Goal: Use online tool/utility: Utilize a website feature to perform a specific function

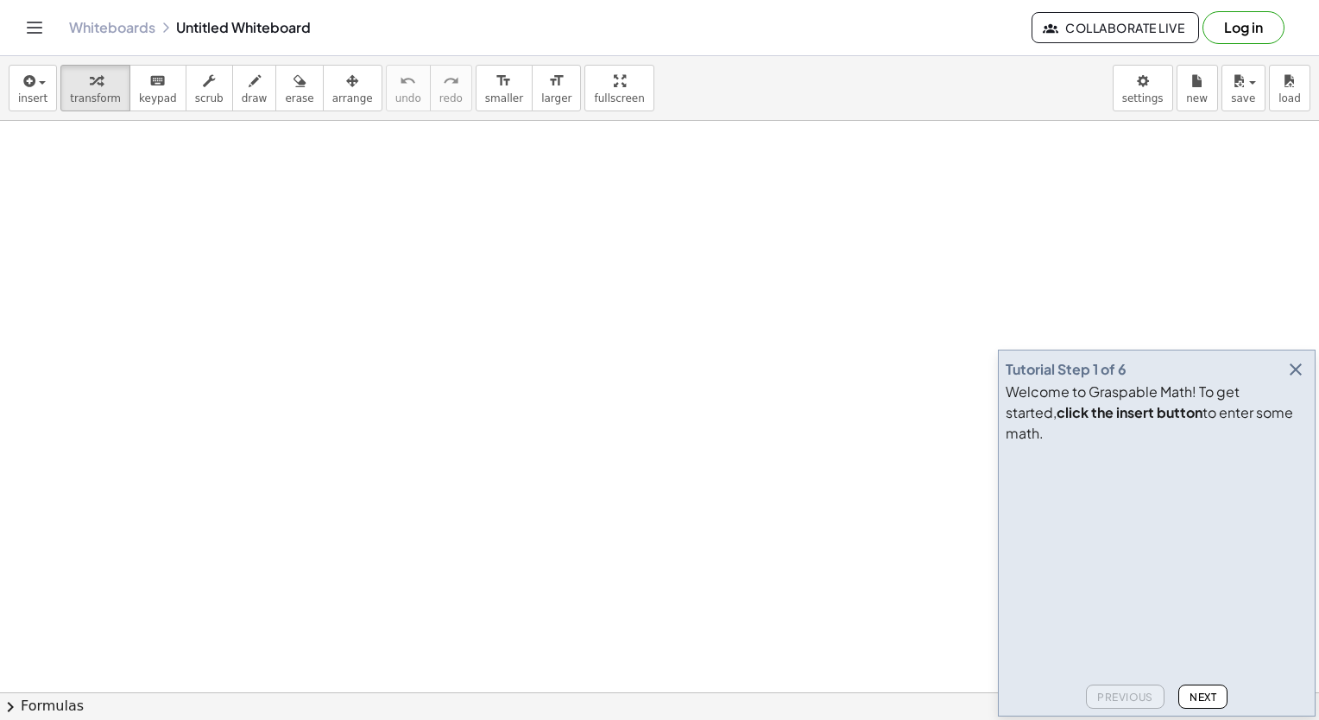
drag, startPoint x: 1246, startPoint y: 316, endPoint x: 1215, endPoint y: 317, distance: 31.1
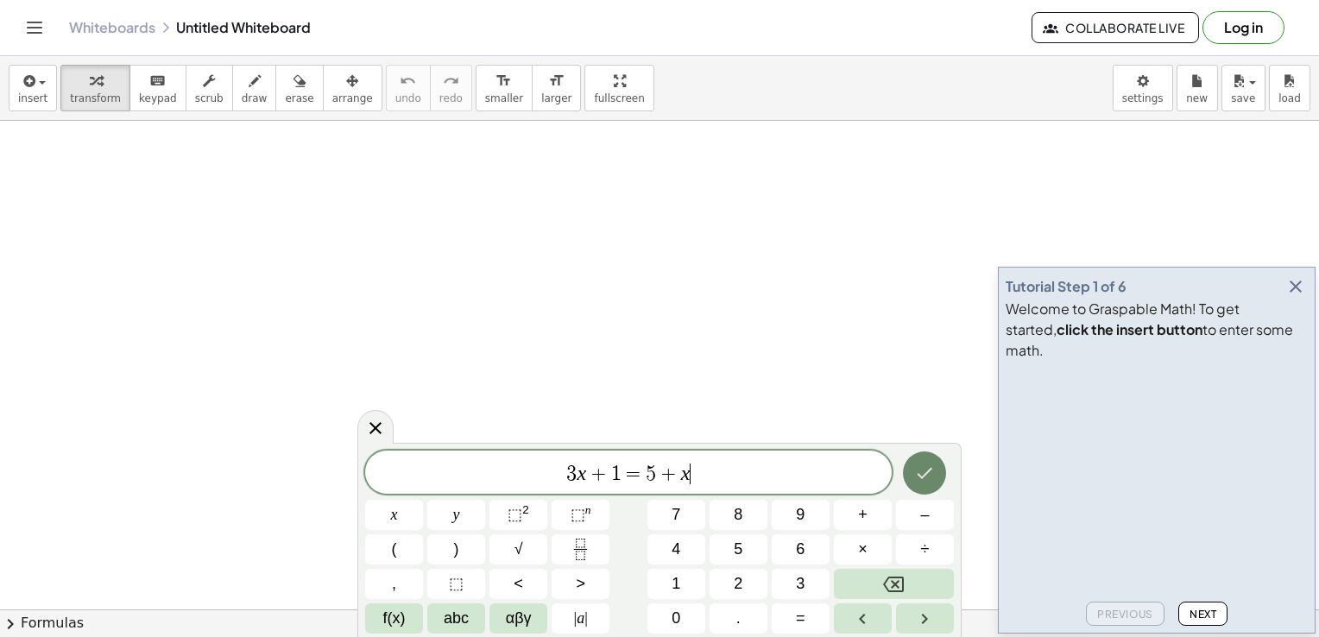
click at [928, 486] on button "Done" at bounding box center [924, 473] width 43 height 43
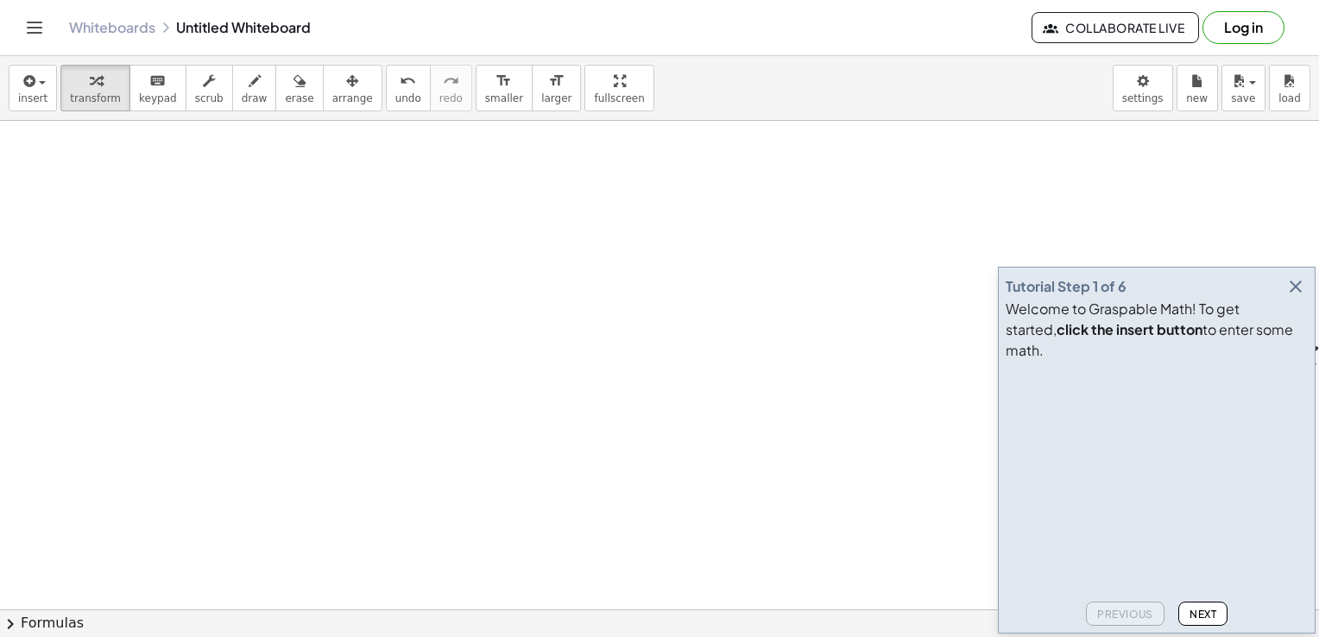
click at [1207, 613] on span "Next" at bounding box center [1203, 614] width 27 height 13
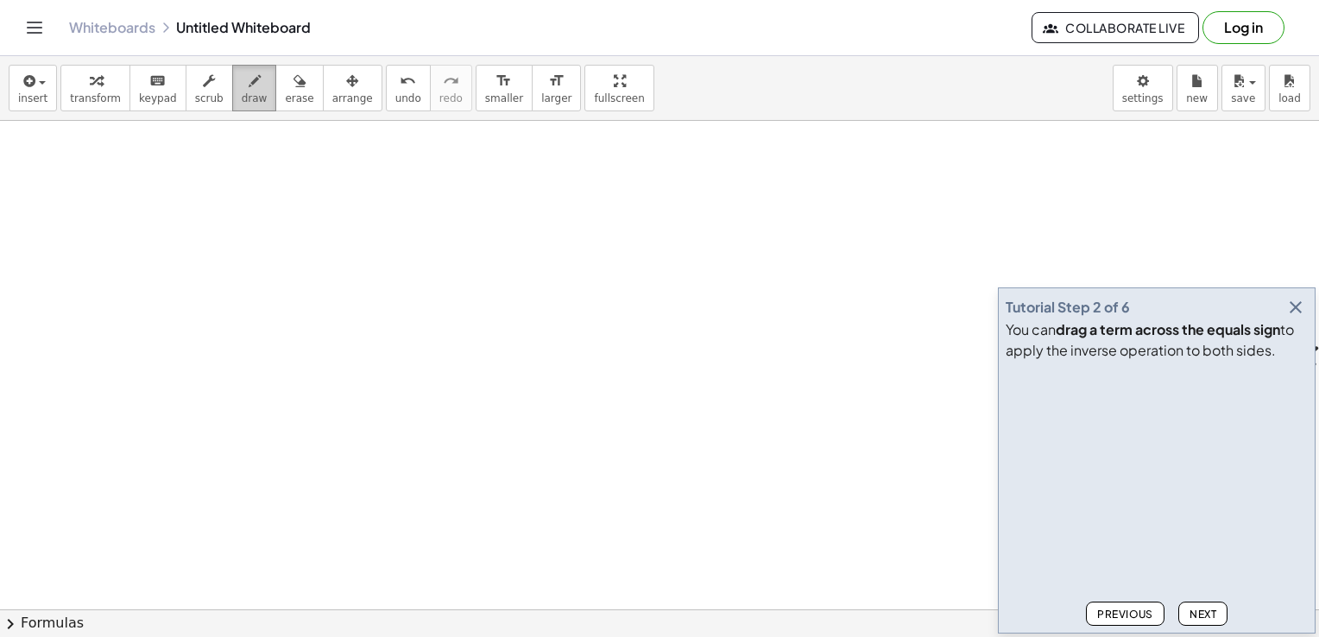
click at [242, 93] on span "draw" at bounding box center [255, 98] width 26 height 12
drag, startPoint x: 206, startPoint y: 212, endPoint x: 202, endPoint y: 250, distance: 39.0
drag, startPoint x: 241, startPoint y: 222, endPoint x: 258, endPoint y: 242, distance: 26.3
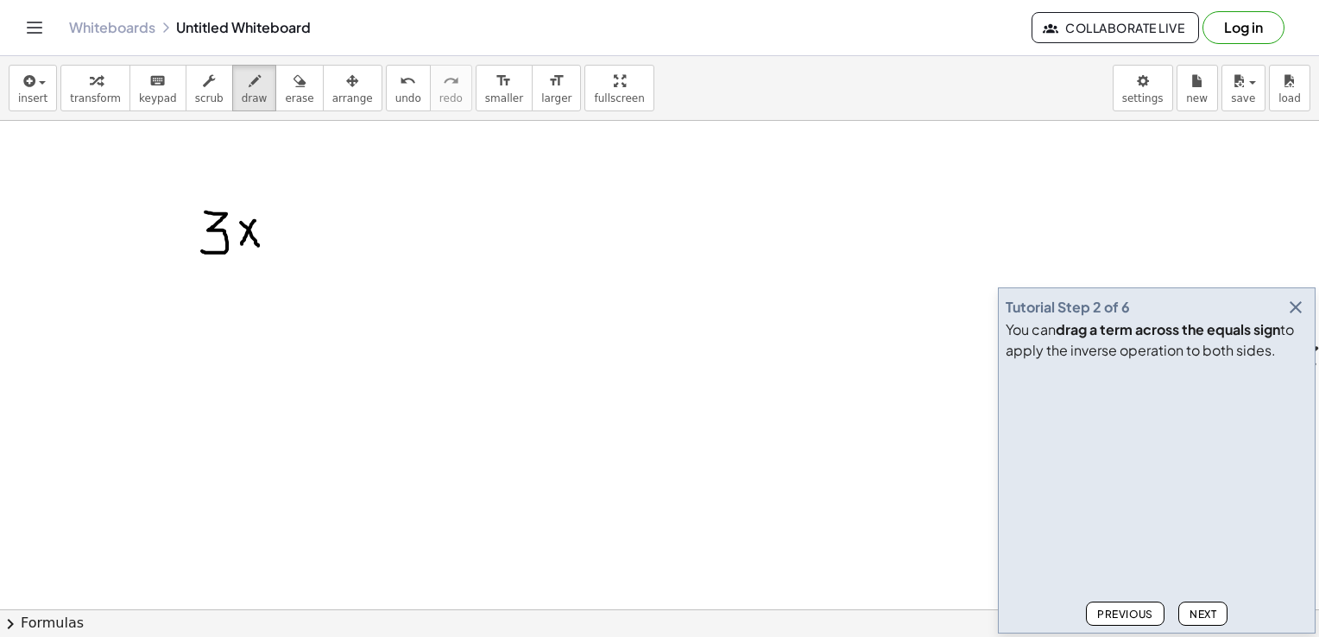
drag, startPoint x: 255, startPoint y: 220, endPoint x: 244, endPoint y: 241, distance: 23.6
drag, startPoint x: 263, startPoint y: 202, endPoint x: 289, endPoint y: 223, distance: 33.2
drag, startPoint x: 301, startPoint y: 207, endPoint x: 297, endPoint y: 248, distance: 40.7
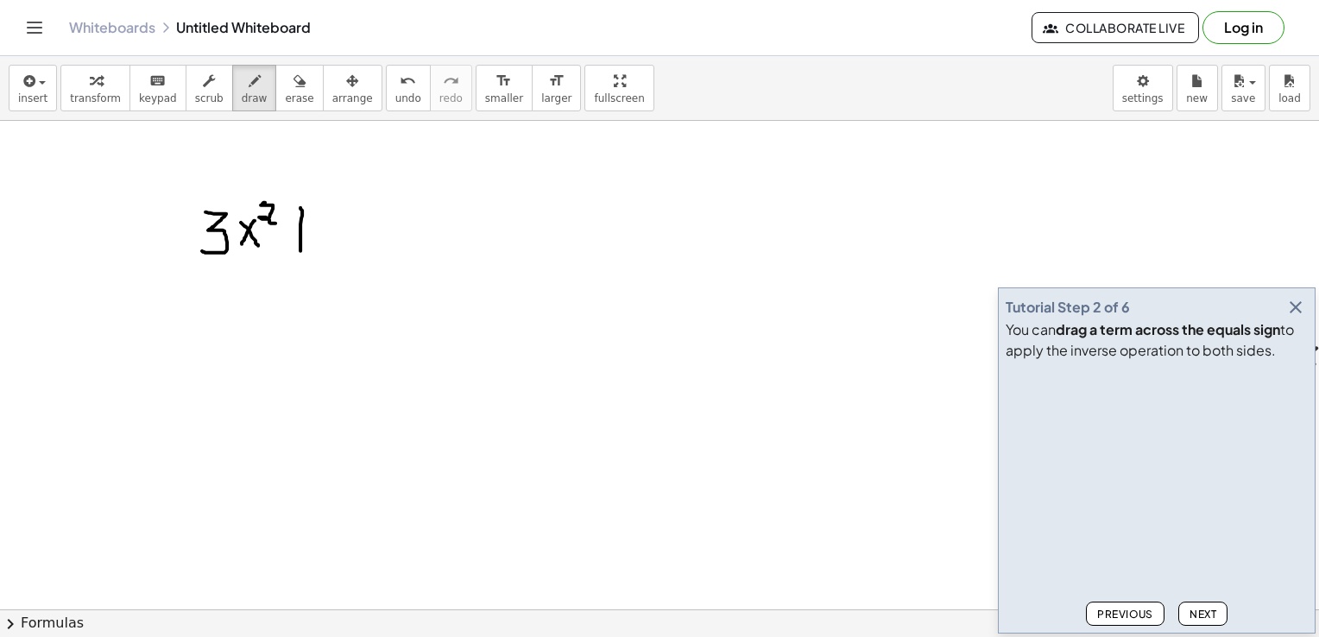
drag, startPoint x: 287, startPoint y: 230, endPoint x: 311, endPoint y: 230, distance: 24.2
drag, startPoint x: 338, startPoint y: 224, endPoint x: 351, endPoint y: 245, distance: 25.2
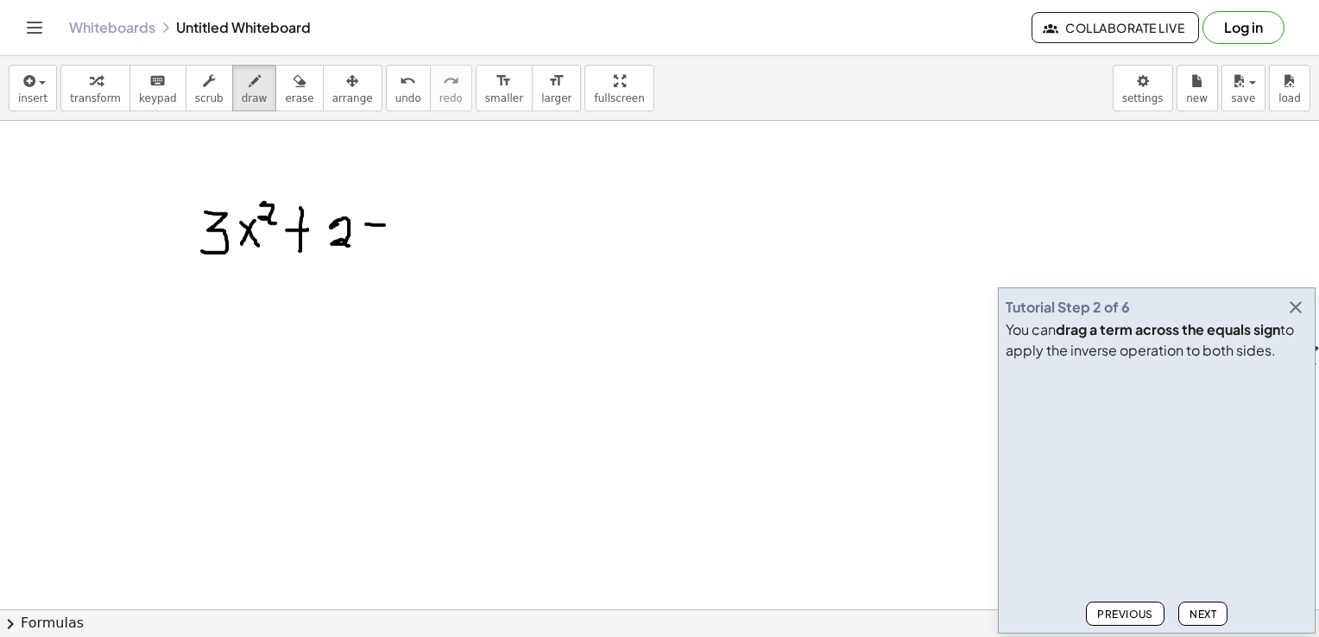
drag, startPoint x: 366, startPoint y: 224, endPoint x: 377, endPoint y: 226, distance: 11.5
drag, startPoint x: 369, startPoint y: 237, endPoint x: 383, endPoint y: 238, distance: 14.8
drag, startPoint x: 414, startPoint y: 214, endPoint x: 413, endPoint y: 244, distance: 29.4
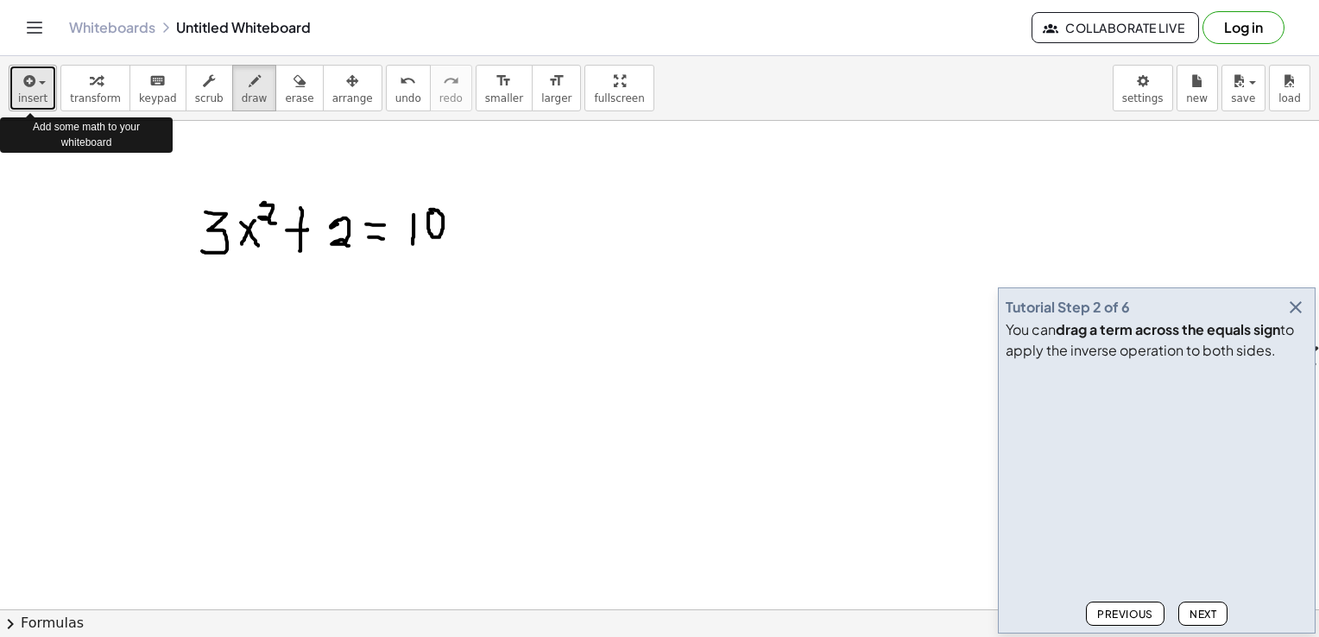
click at [23, 89] on icon "button" at bounding box center [28, 81] width 16 height 21
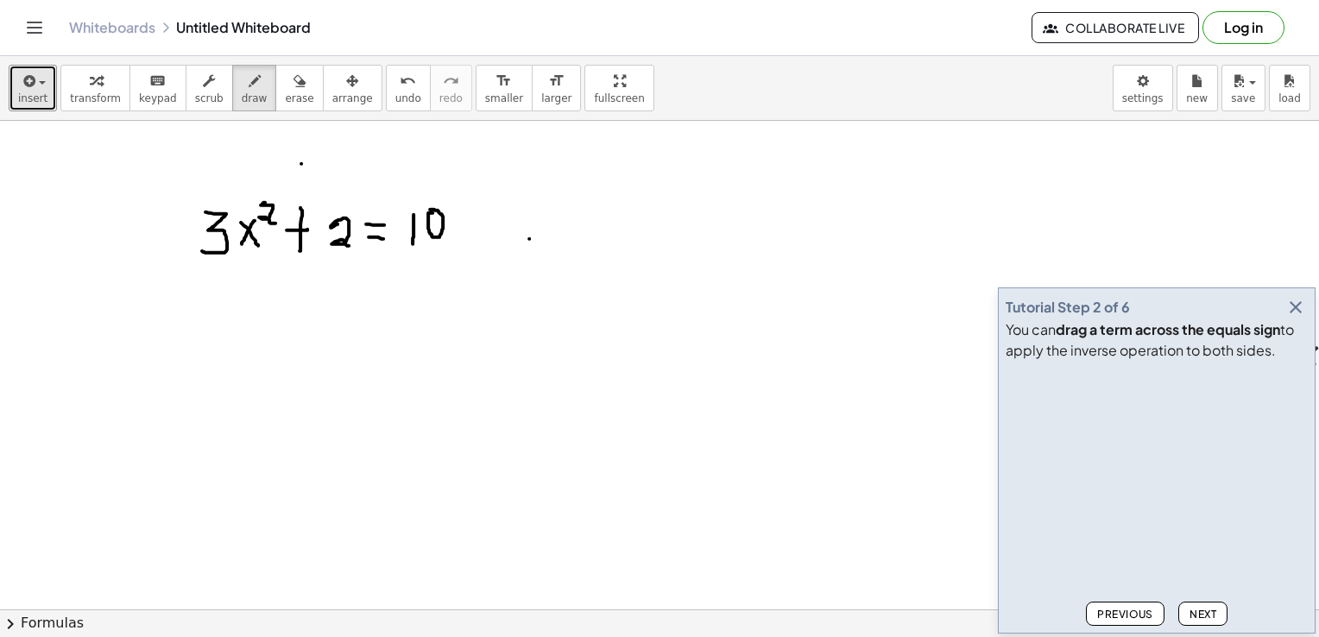
click at [9, 65] on button "insert" at bounding box center [33, 88] width 48 height 47
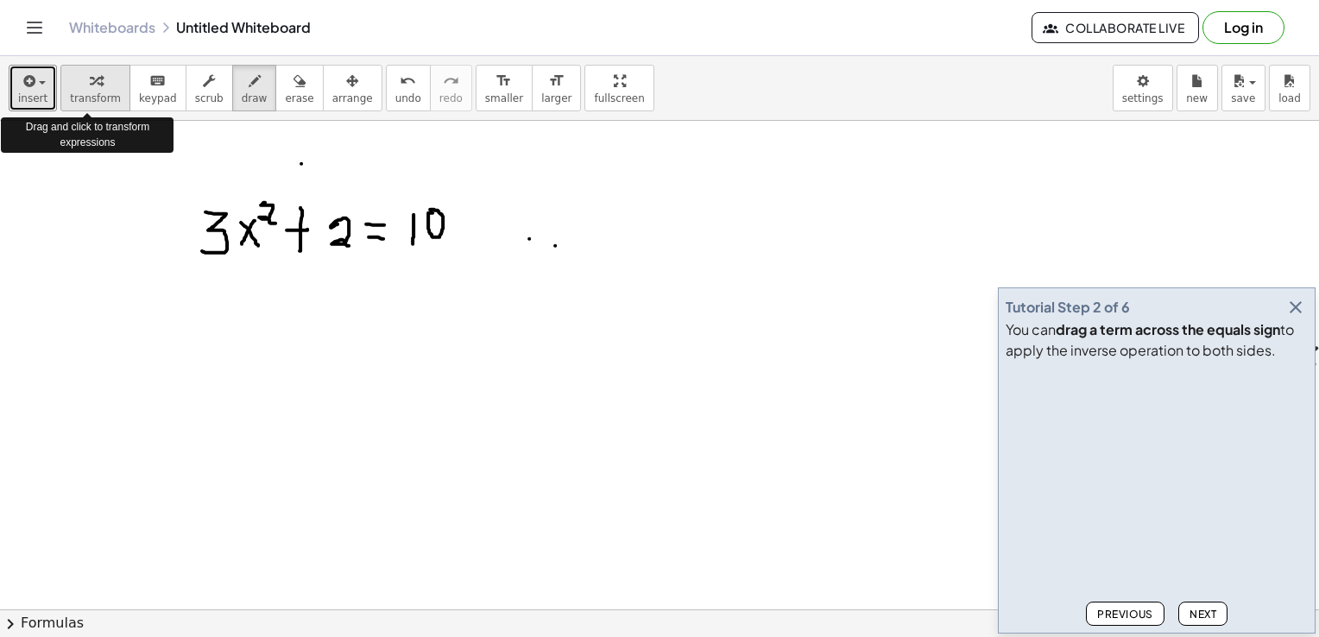
click at [93, 94] on span "transform" at bounding box center [95, 98] width 51 height 12
drag, startPoint x: 176, startPoint y: 180, endPoint x: 477, endPoint y: 257, distance: 310.2
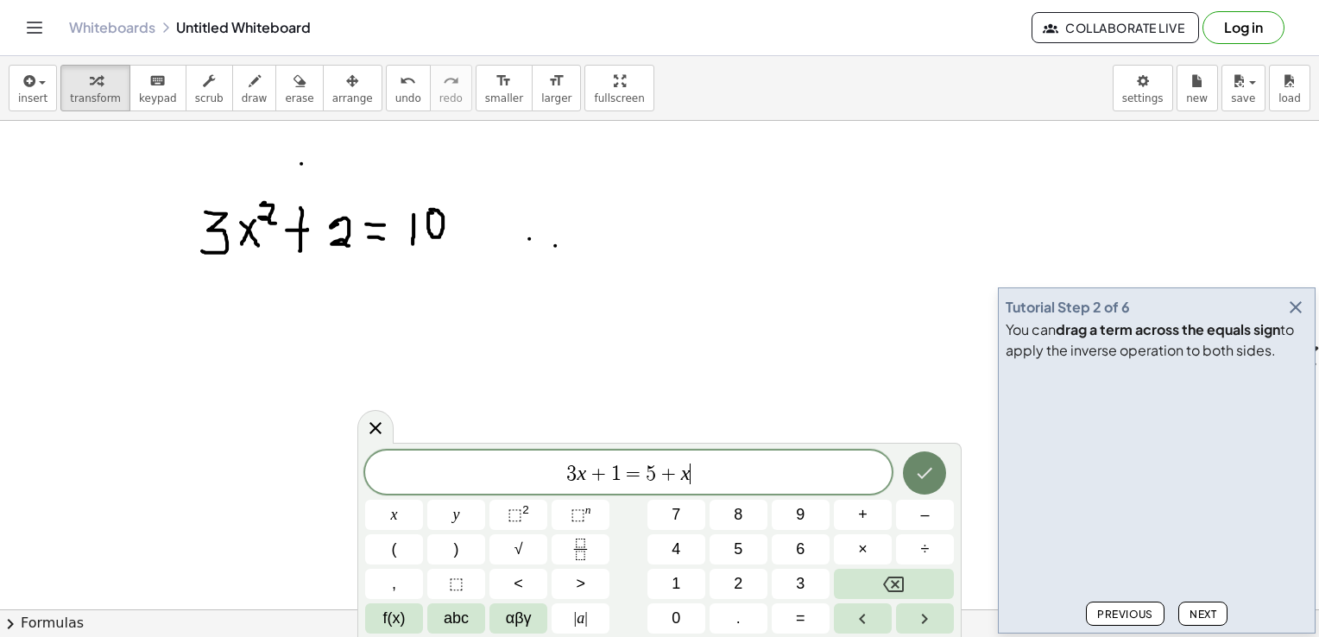
click at [923, 484] on button "Done" at bounding box center [924, 473] width 43 height 43
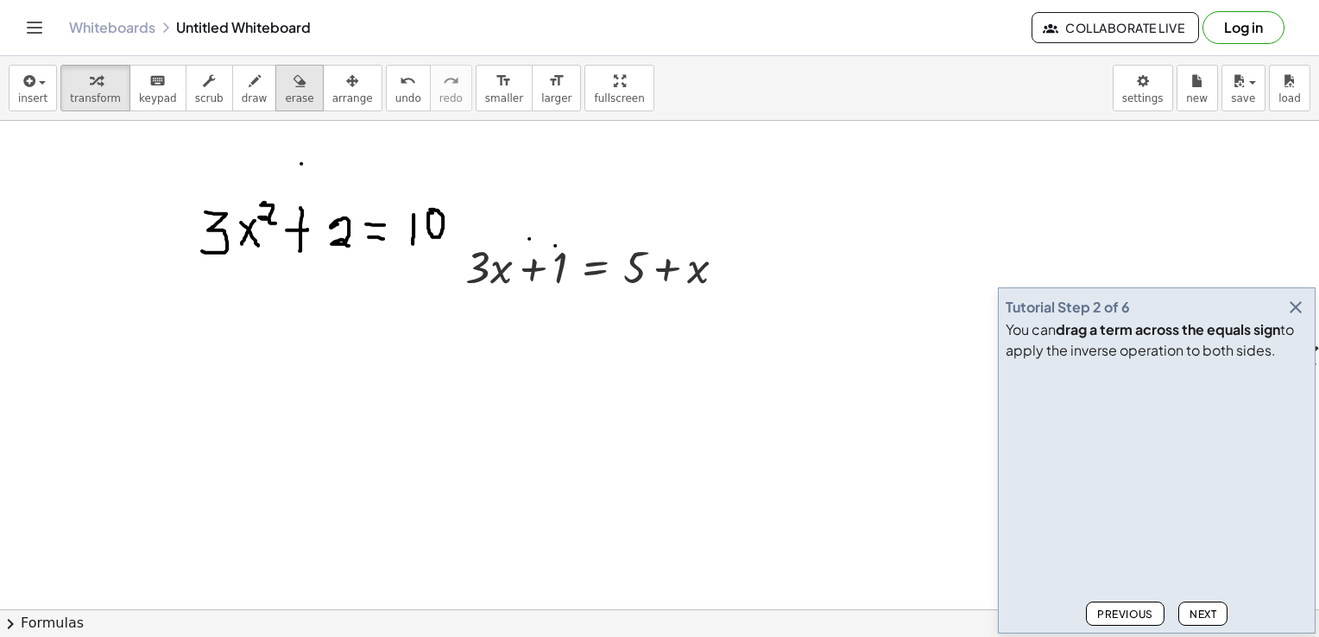
click at [285, 88] on div "button" at bounding box center [299, 80] width 28 height 21
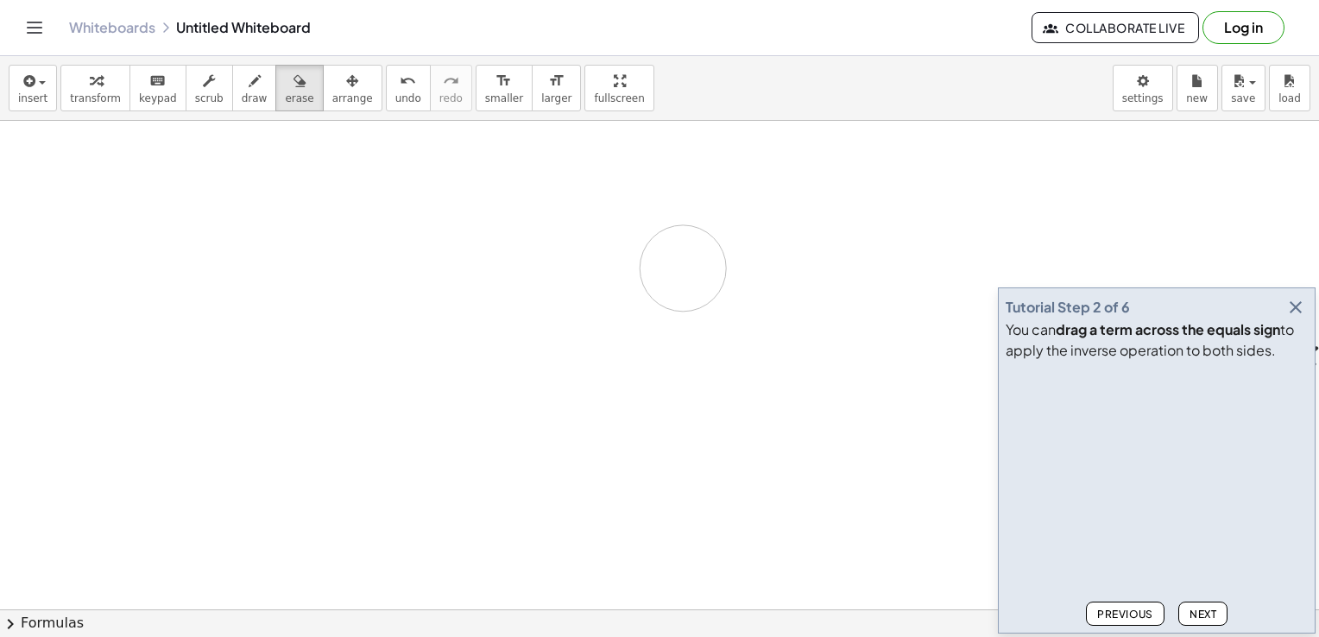
drag, startPoint x: 463, startPoint y: 231, endPoint x: 573, endPoint y: 270, distance: 116.3
click at [32, 89] on icon "button" at bounding box center [28, 81] width 16 height 21
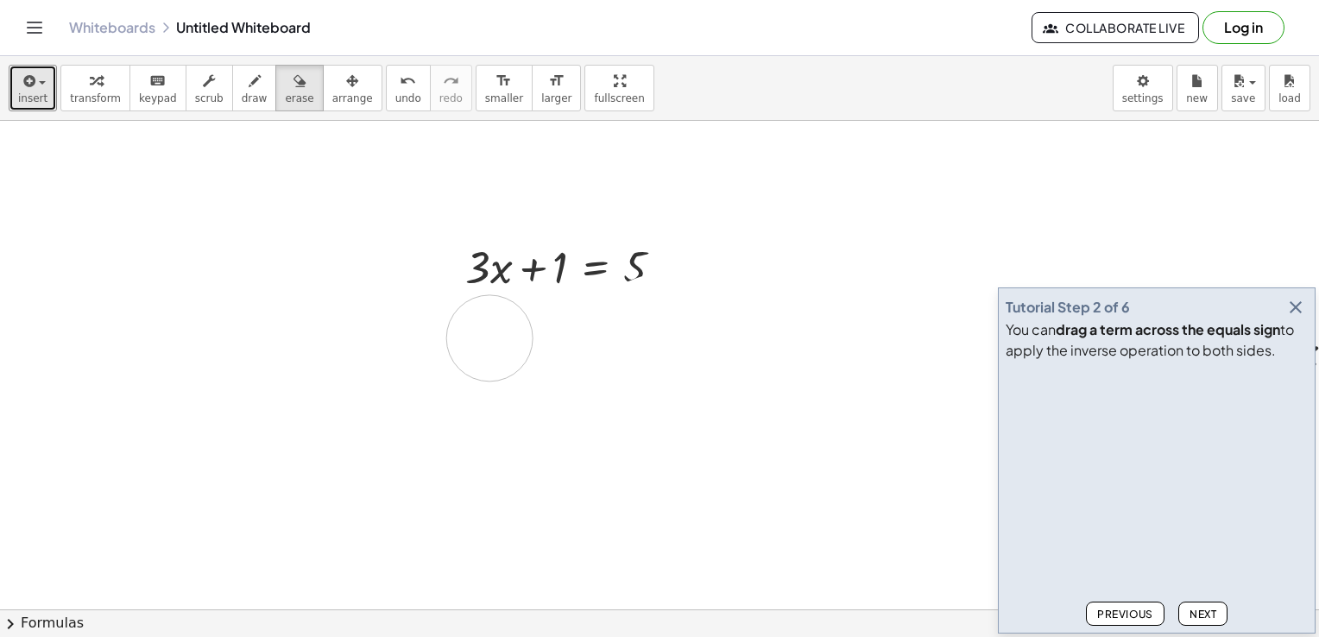
drag, startPoint x: 696, startPoint y: 271, endPoint x: 493, endPoint y: 335, distance: 212.8
drag, startPoint x: 559, startPoint y: 268, endPoint x: 721, endPoint y: 320, distance: 170.7
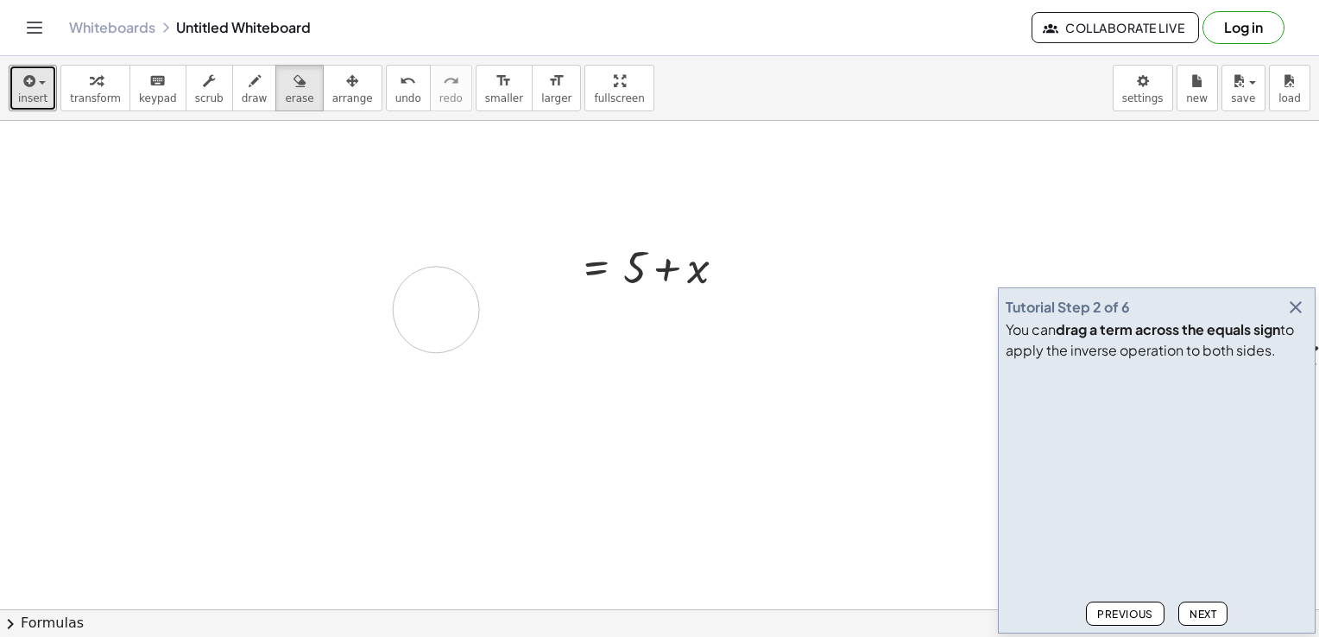
drag, startPoint x: 449, startPoint y: 243, endPoint x: 424, endPoint y: 304, distance: 66.2
click at [395, 92] on span "undo" at bounding box center [408, 98] width 26 height 12
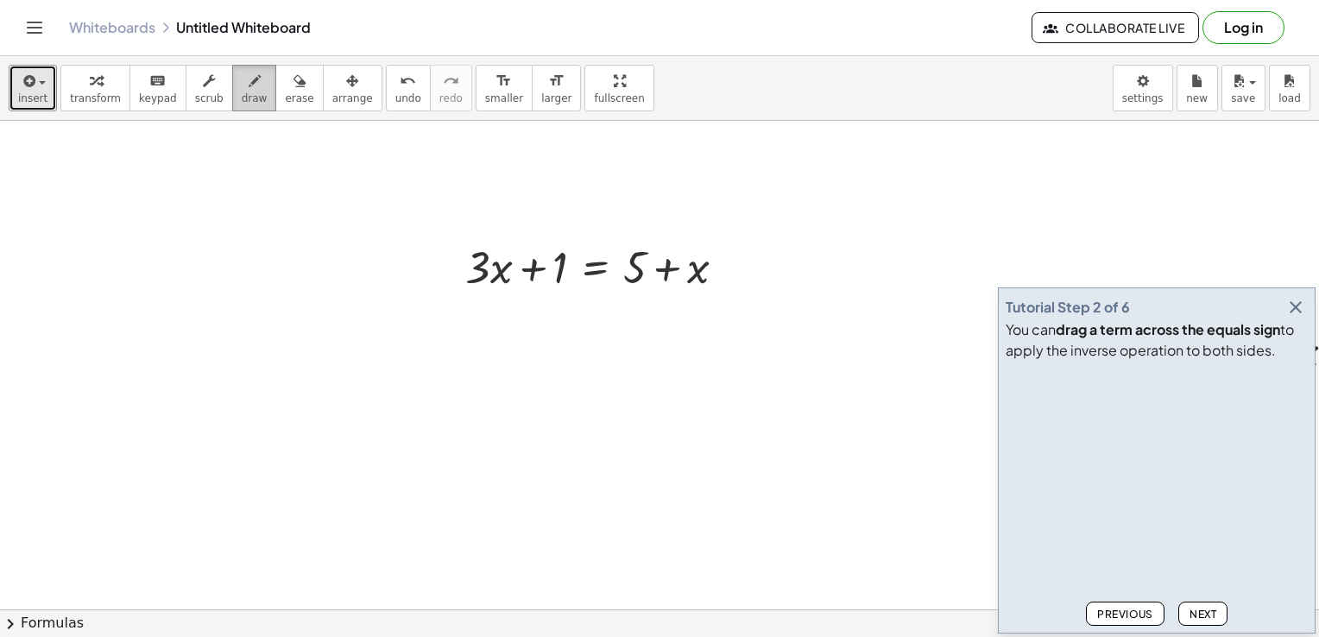
click at [249, 90] on icon "button" at bounding box center [255, 81] width 12 height 21
click at [400, 88] on icon "undo" at bounding box center [408, 81] width 16 height 21
drag, startPoint x: 571, startPoint y: 83, endPoint x: 574, endPoint y: 147, distance: 64.0
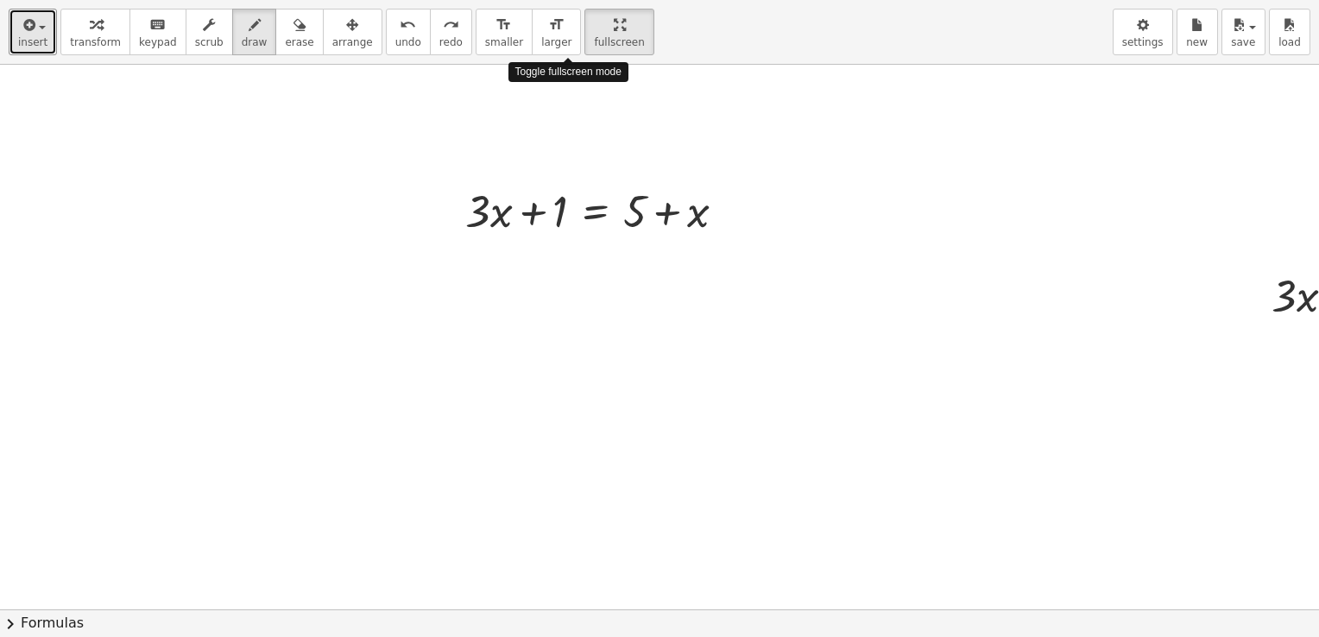
click at [574, 147] on div "insert select one: Math Expression Function Text Youtube Video Graphing Geometr…" at bounding box center [659, 318] width 1319 height 637
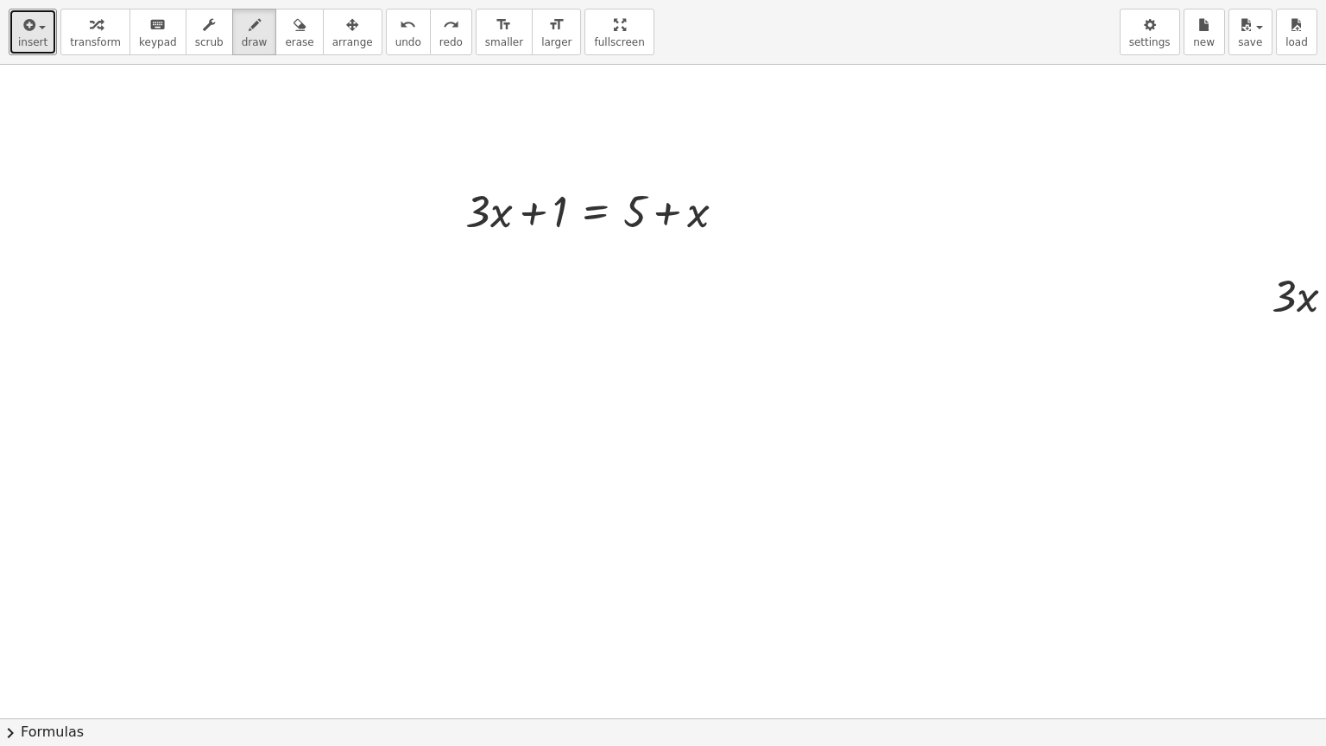
drag, startPoint x: 575, startPoint y: 29, endPoint x: 572, endPoint y: -35, distance: 64.0
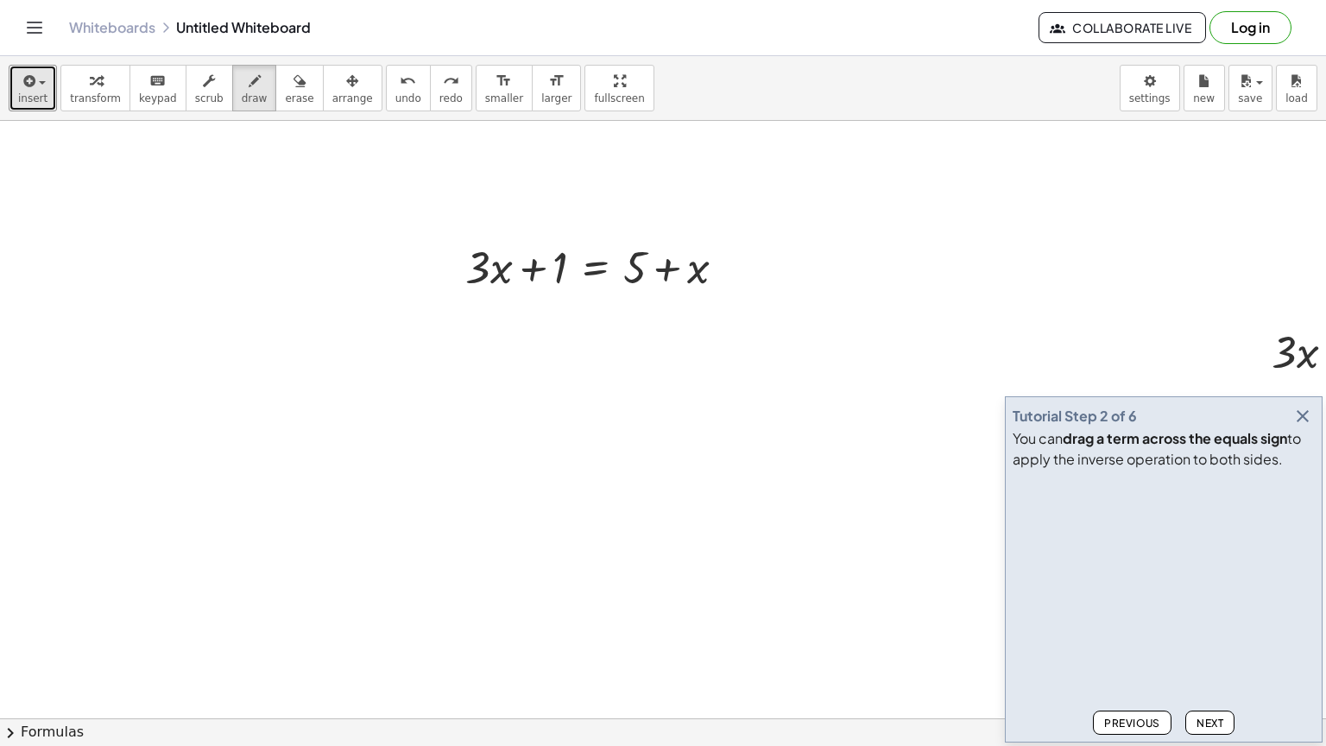
click at [572, 0] on html "Graspable Math Activities Get Started Activity Bank Assigned Work Classes White…" at bounding box center [663, 373] width 1326 height 746
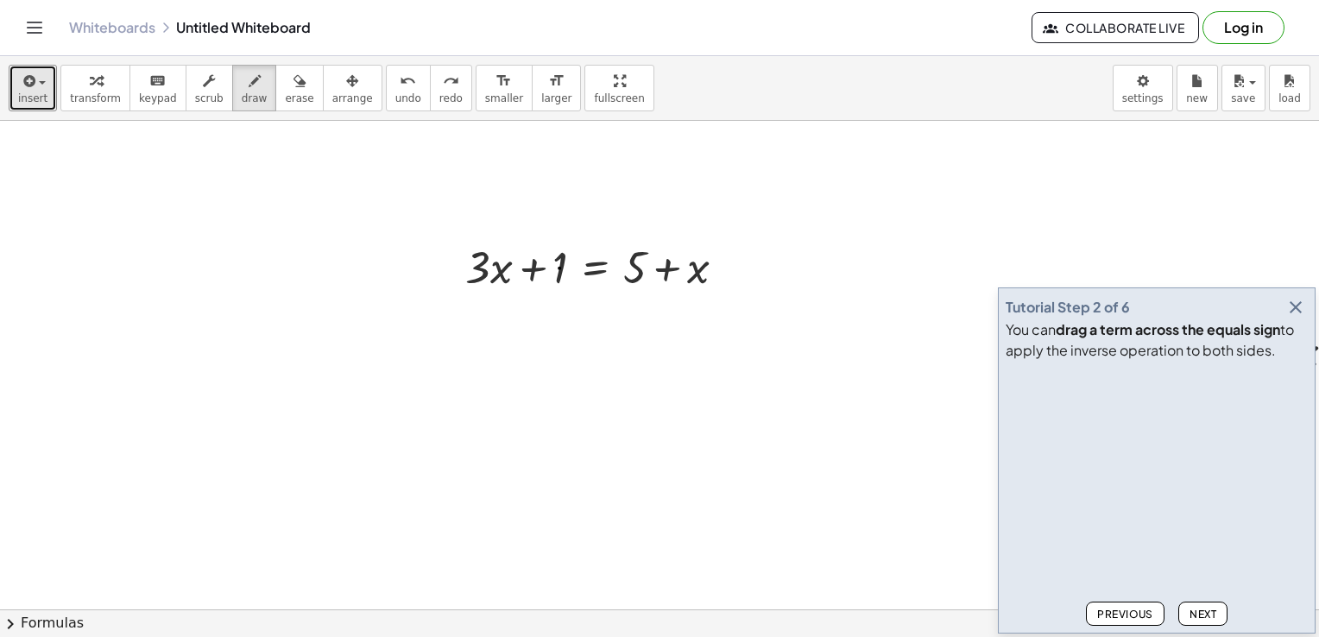
click at [395, 92] on span "undo" at bounding box center [408, 98] width 26 height 12
click at [149, 88] on icon "keyboard" at bounding box center [157, 81] width 16 height 21
drag, startPoint x: 560, startPoint y: 270, endPoint x: 741, endPoint y: 288, distance: 182.2
drag, startPoint x: 561, startPoint y: 277, endPoint x: 739, endPoint y: 299, distance: 179.2
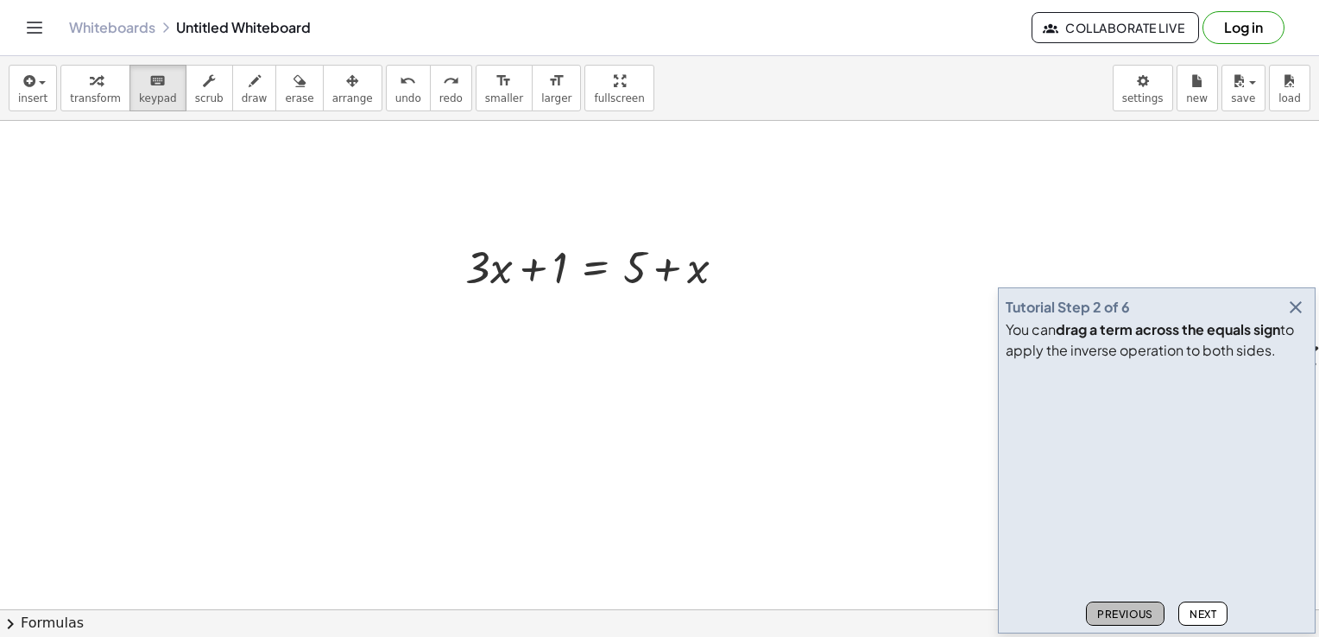
click at [1143, 617] on span "Previous" at bounding box center [1126, 614] width 56 height 13
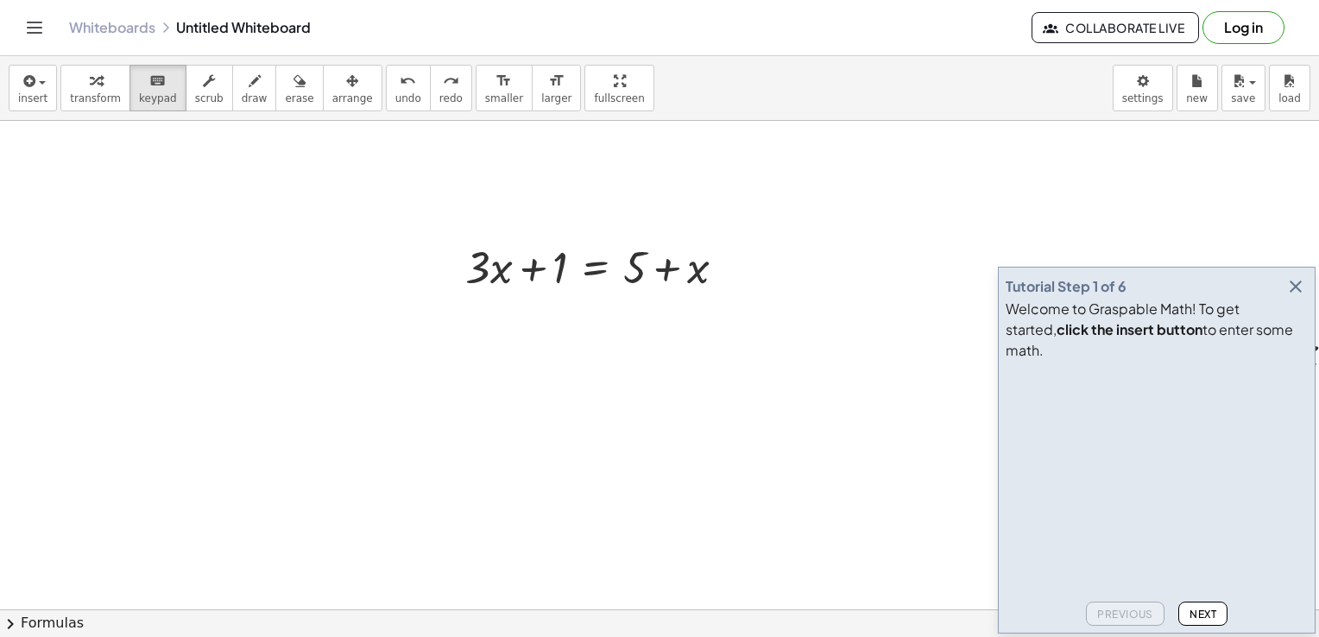
click at [1200, 617] on span "Next" at bounding box center [1203, 614] width 27 height 13
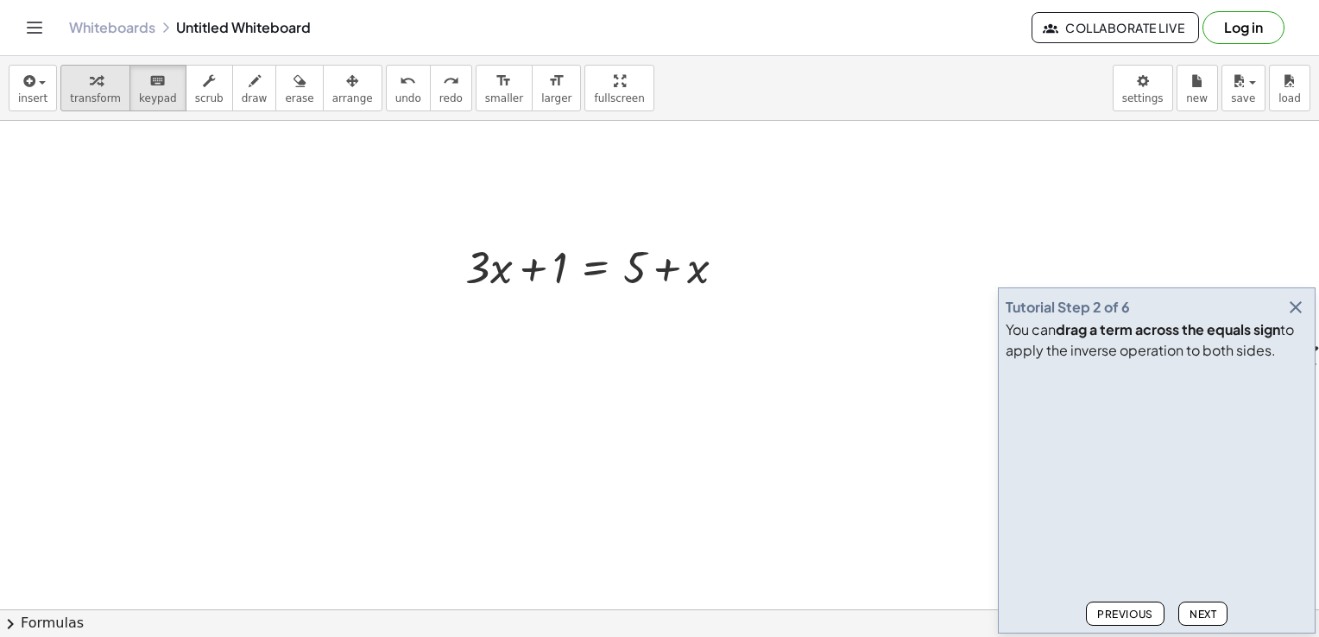
click at [92, 78] on icon "button" at bounding box center [96, 81] width 12 height 21
drag, startPoint x: 556, startPoint y: 257, endPoint x: 790, endPoint y: 391, distance: 269.6
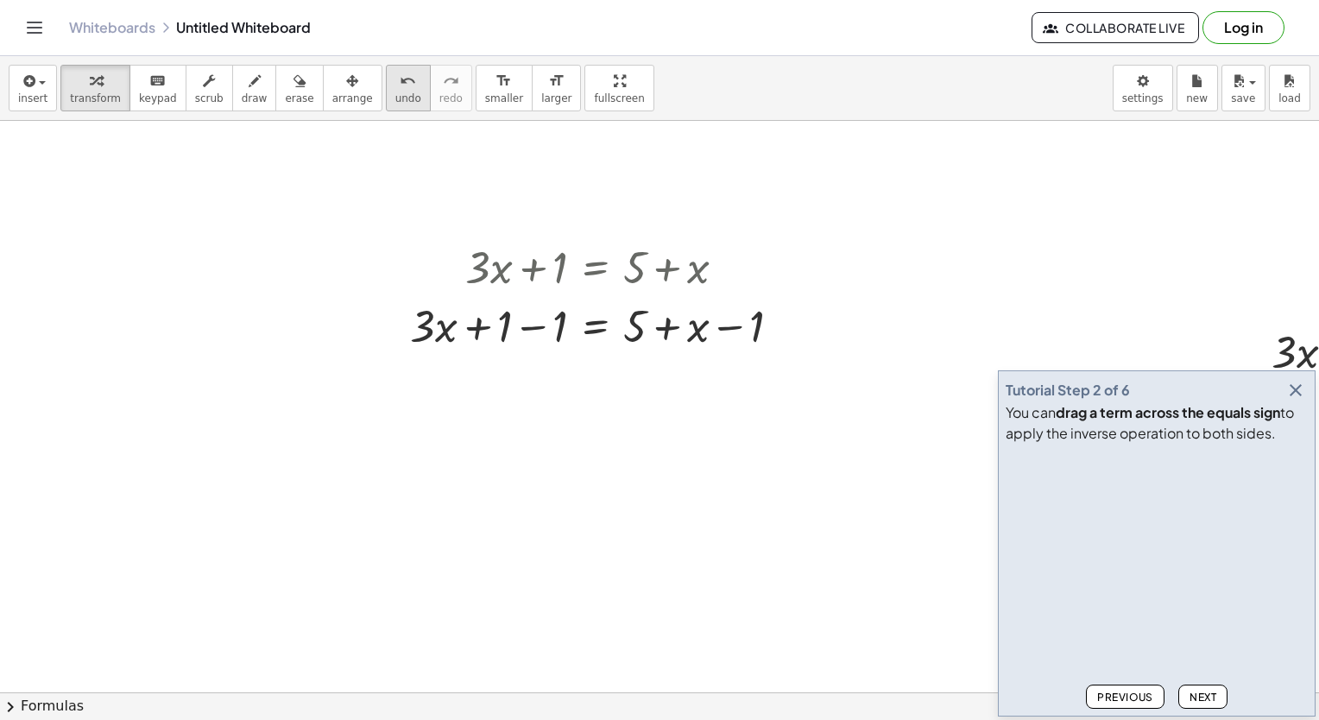
click at [395, 88] on div "undo" at bounding box center [408, 80] width 26 height 21
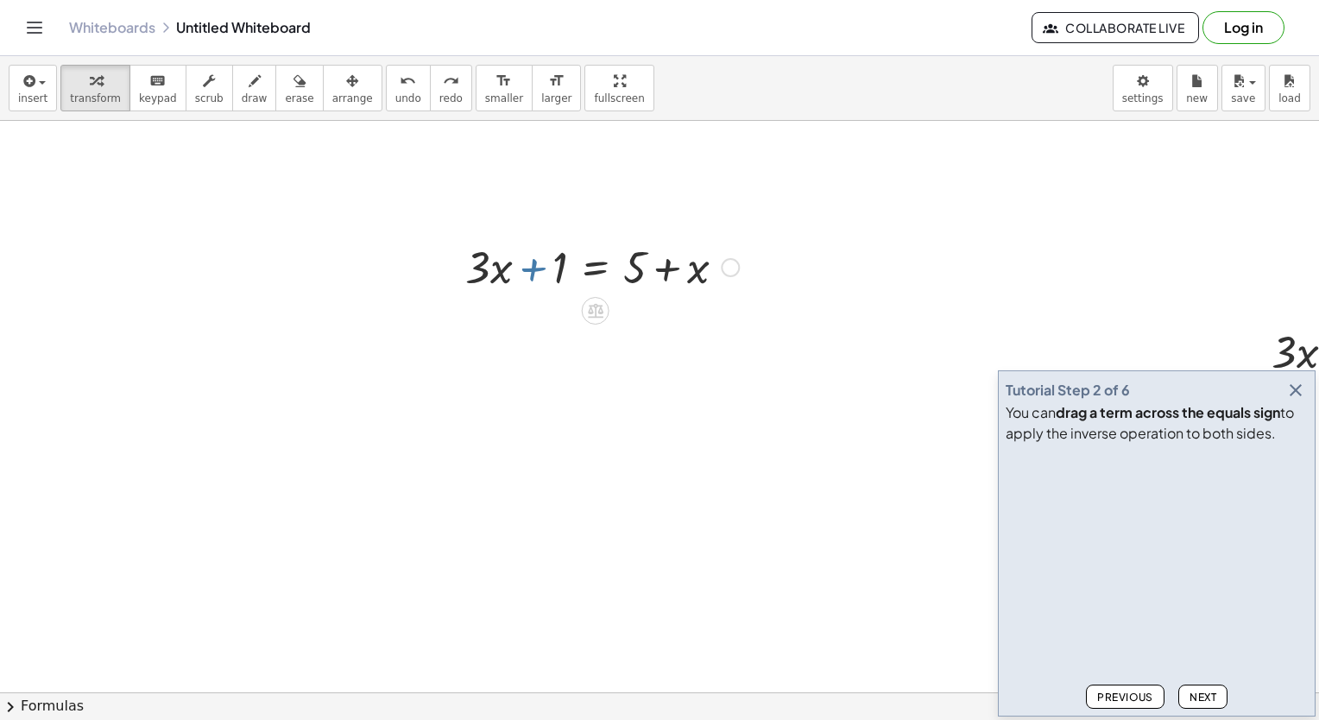
click at [541, 264] on div at bounding box center [602, 266] width 291 height 59
drag, startPoint x: 556, startPoint y: 261, endPoint x: 788, endPoint y: 264, distance: 231.5
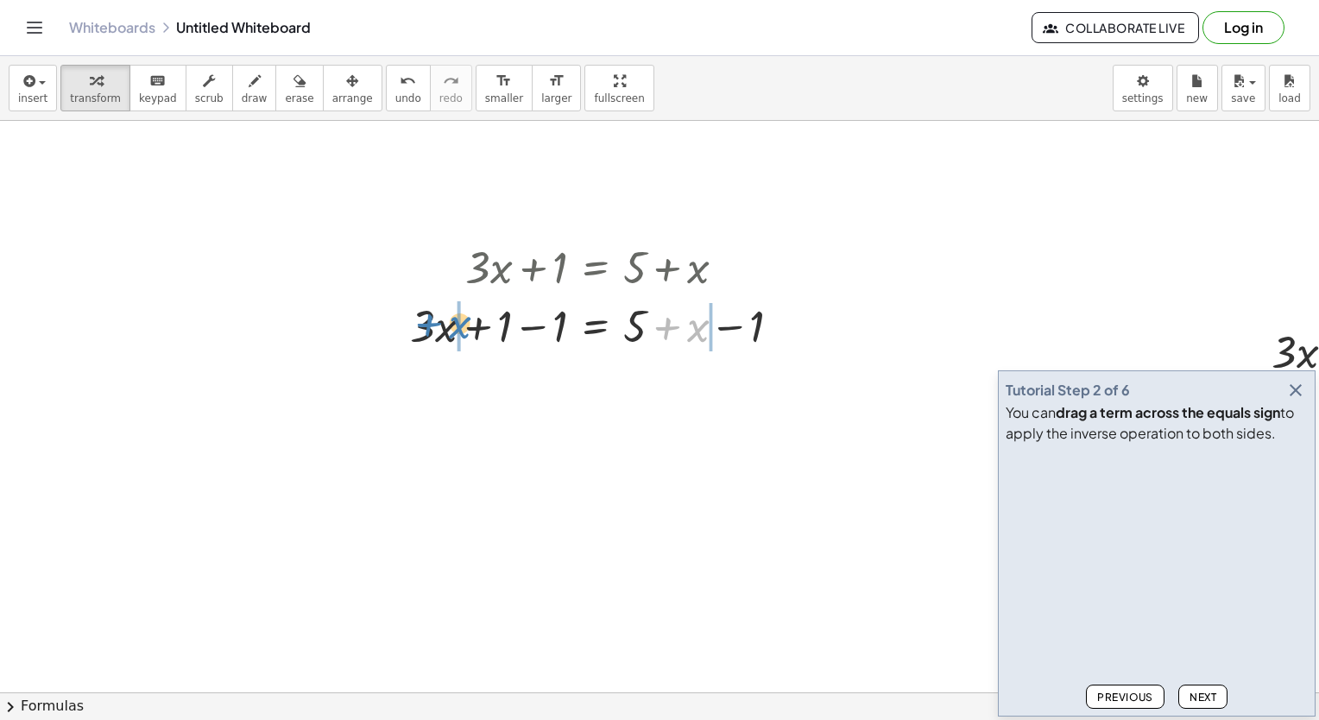
drag, startPoint x: 694, startPoint y: 327, endPoint x: 456, endPoint y: 324, distance: 238.4
click at [456, 324] on div at bounding box center [603, 324] width 402 height 59
